Goal: Task Accomplishment & Management: Manage account settings

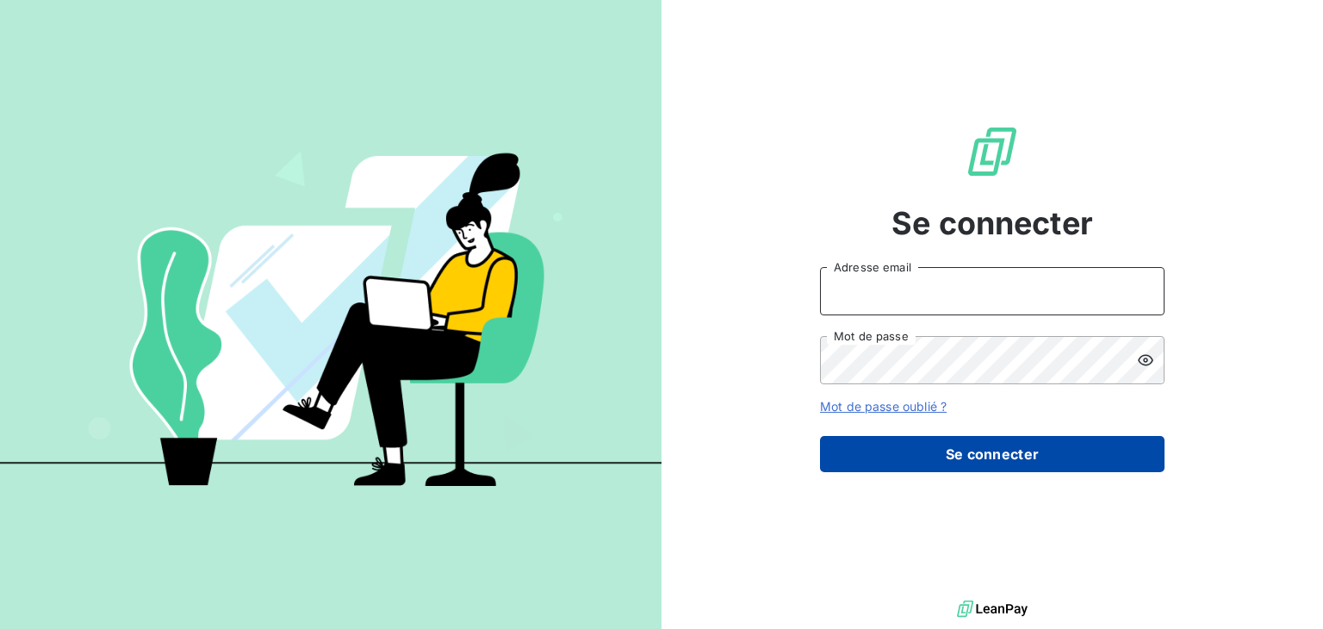
type input "[EMAIL_ADDRESS][DOMAIN_NAME]"
click at [940, 460] on button "Se connecter" at bounding box center [992, 454] width 345 height 36
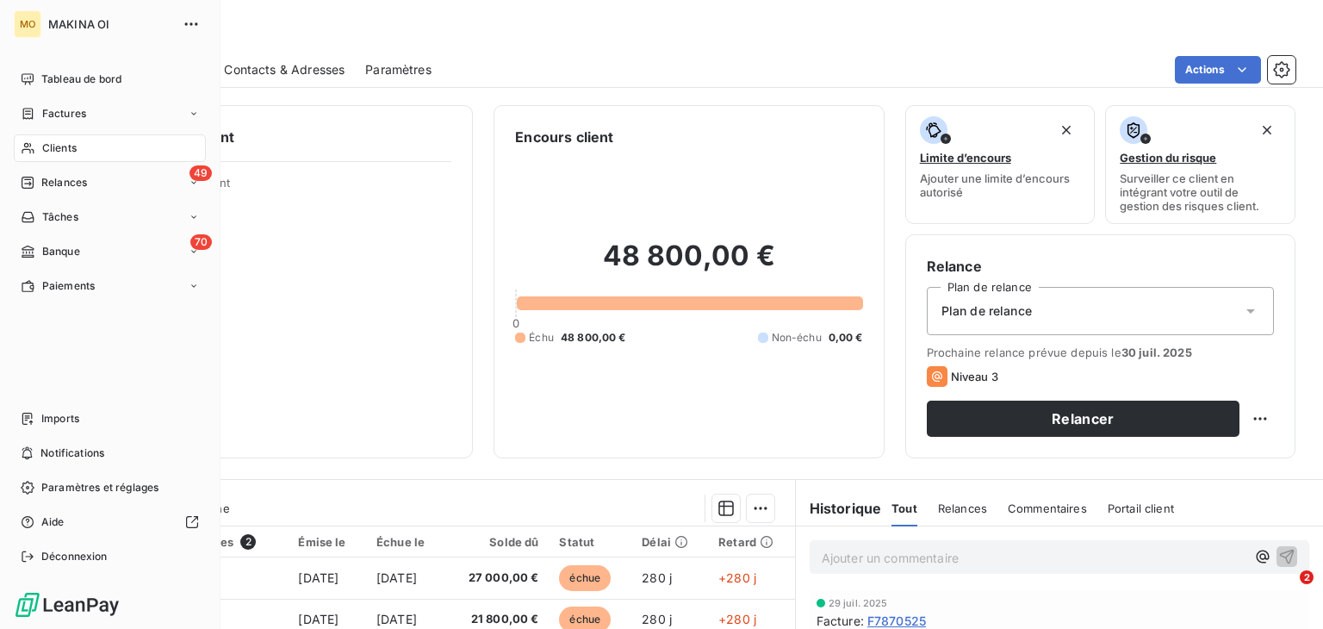
click at [124, 145] on div "Clients" at bounding box center [110, 148] width 192 height 28
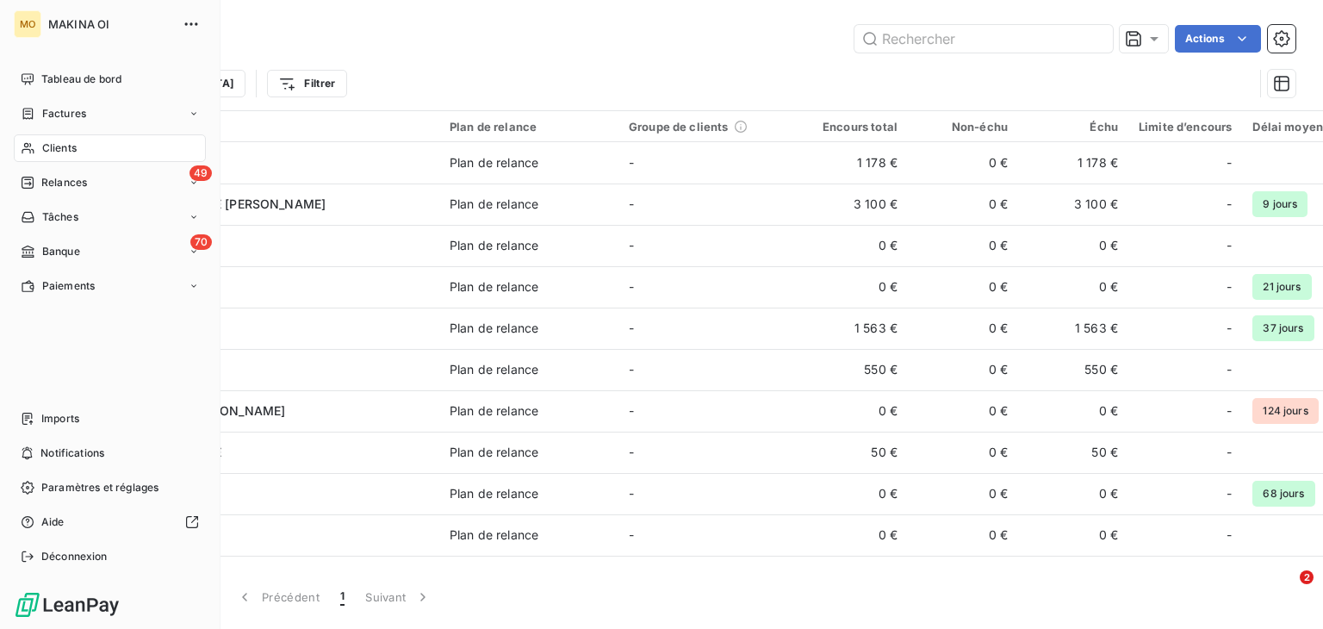
click at [84, 140] on div "Clients" at bounding box center [110, 148] width 192 height 28
click at [83, 106] on span "Factures" at bounding box center [64, 114] width 44 height 16
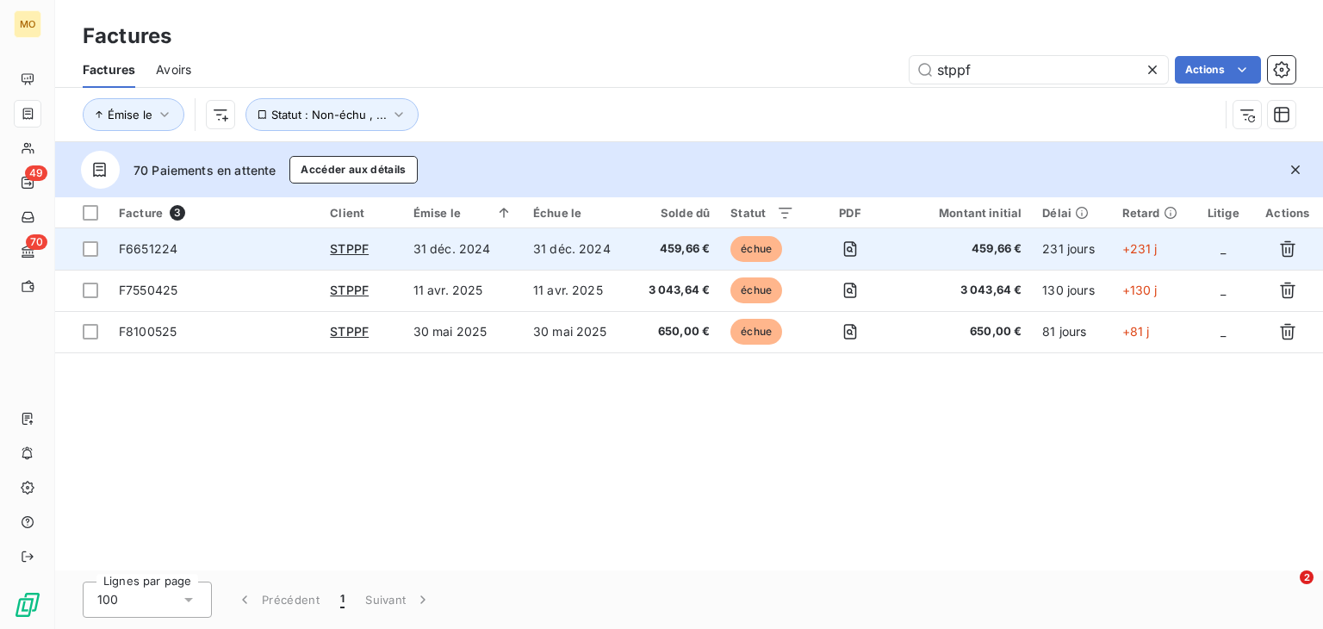
click at [479, 244] on td "31 déc. 2024" at bounding box center [463, 248] width 120 height 41
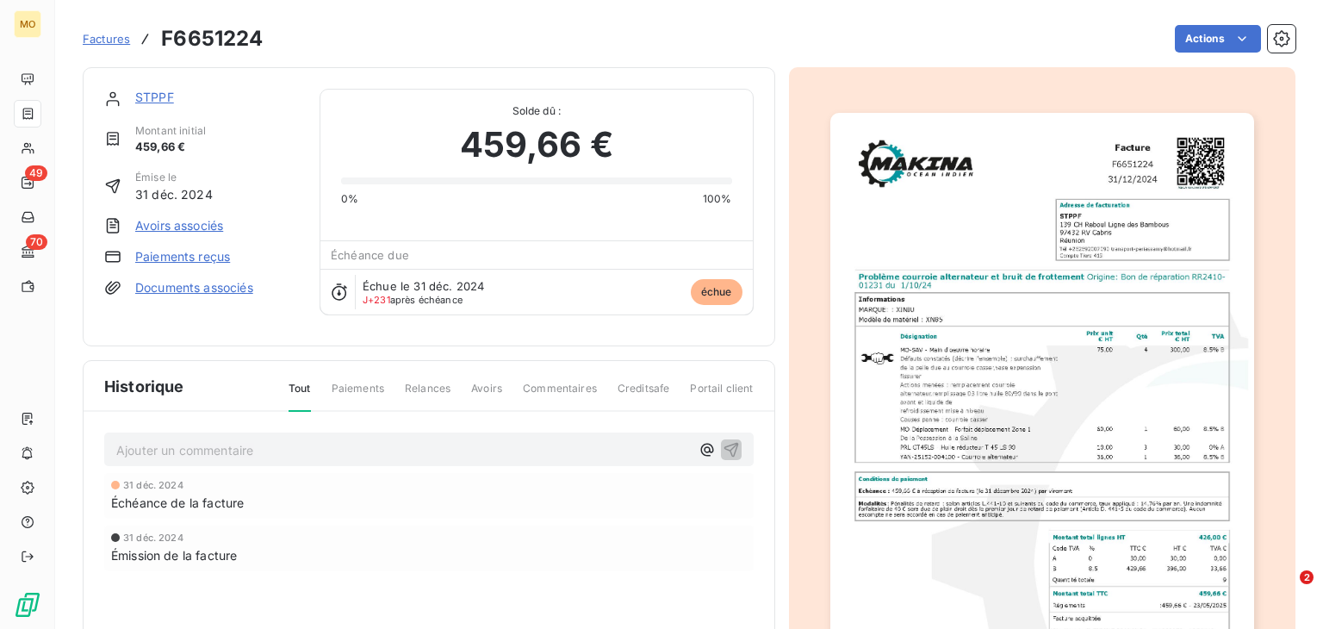
click at [532, 361] on div "Historique Tout Paiements Relances Avoirs Commentaires Creditsafe Portail client" at bounding box center [429, 386] width 691 height 51
